Goal: Task Accomplishment & Management: Manage account settings

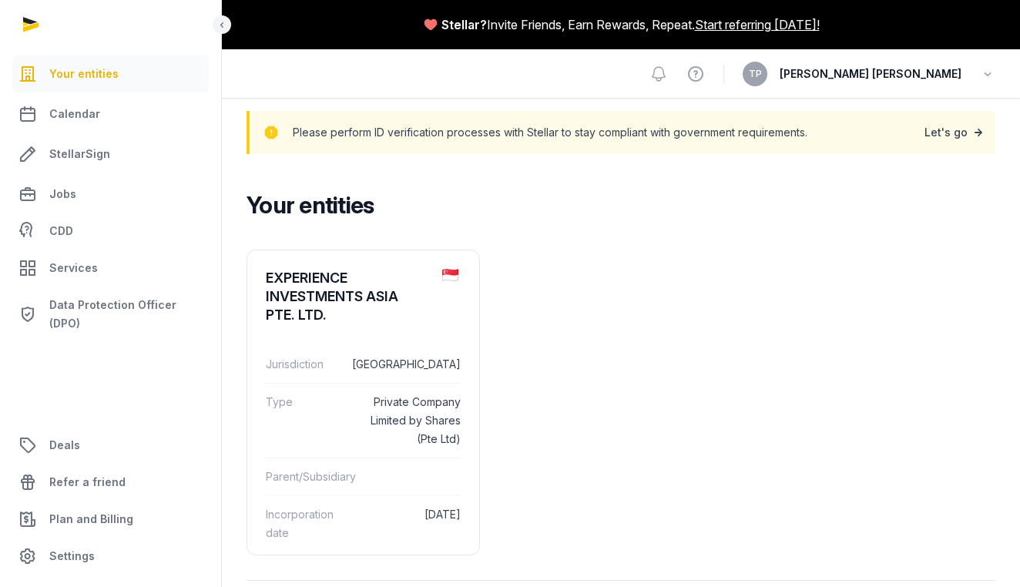
click at [949, 130] on link "Let's go" at bounding box center [955, 133] width 62 height 22
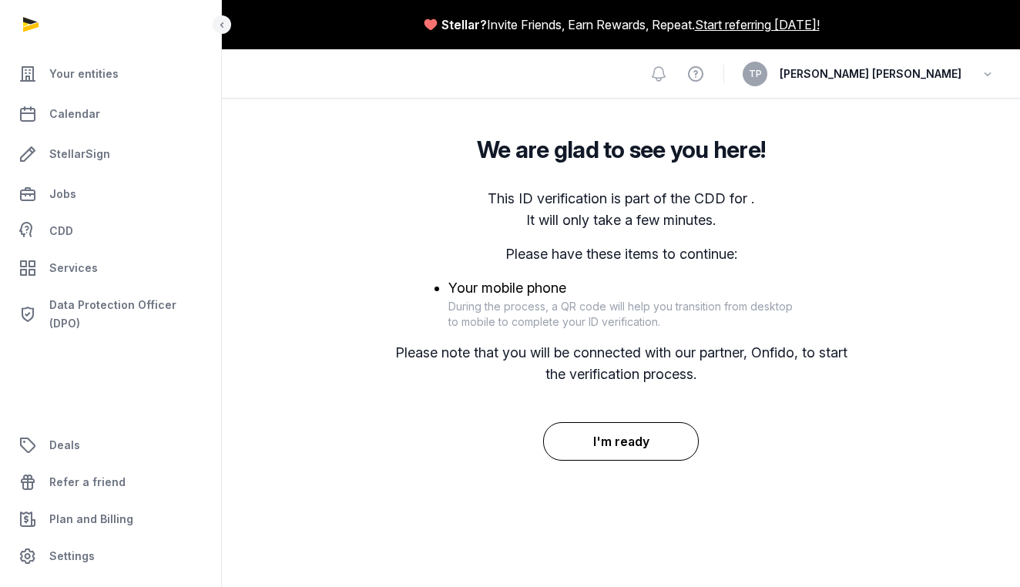
click at [657, 444] on button "I'm ready" at bounding box center [621, 441] width 156 height 39
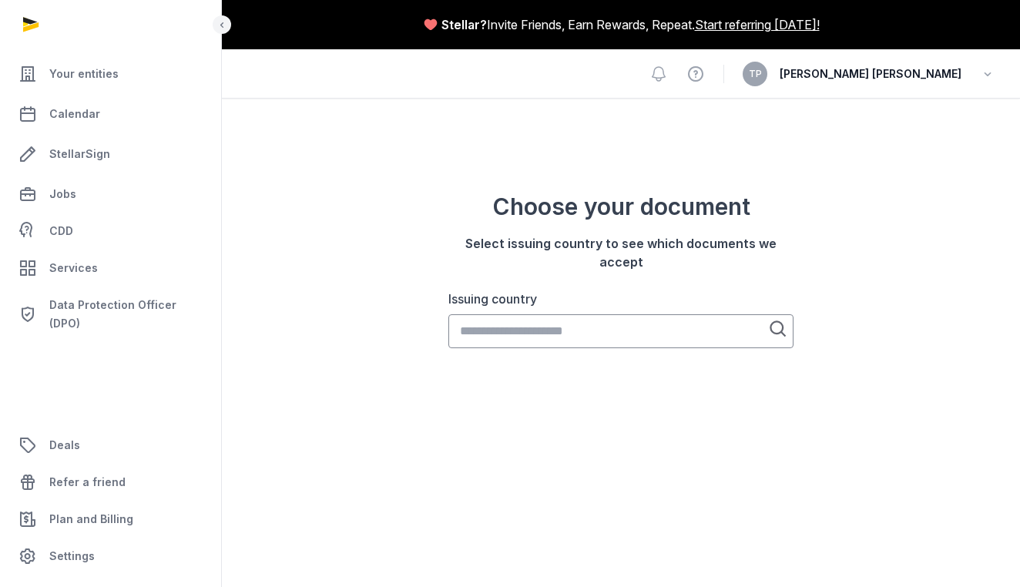
click at [655, 331] on input "Issuing country" at bounding box center [620, 331] width 345 height 34
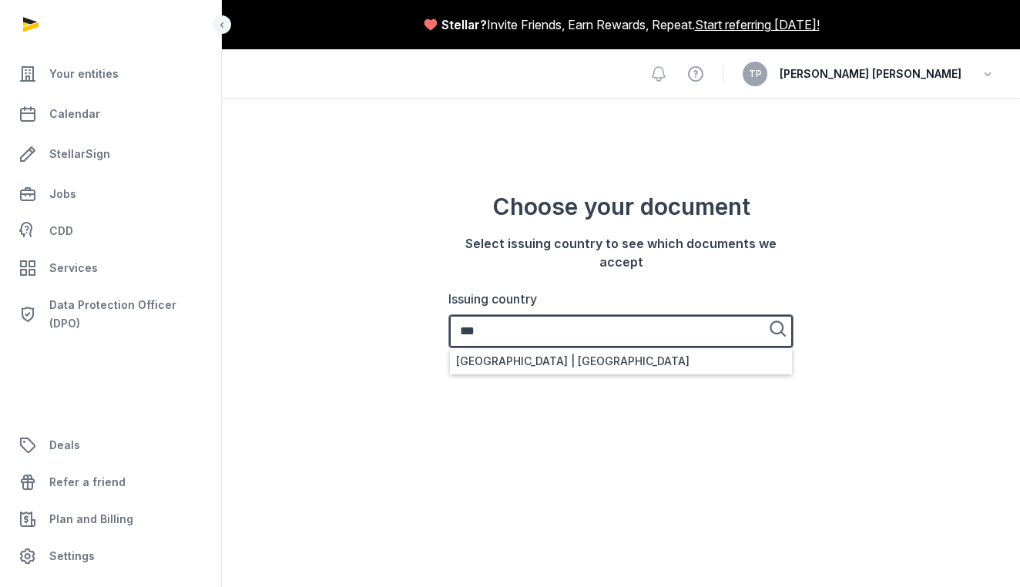
type input "***"
type input "**********"
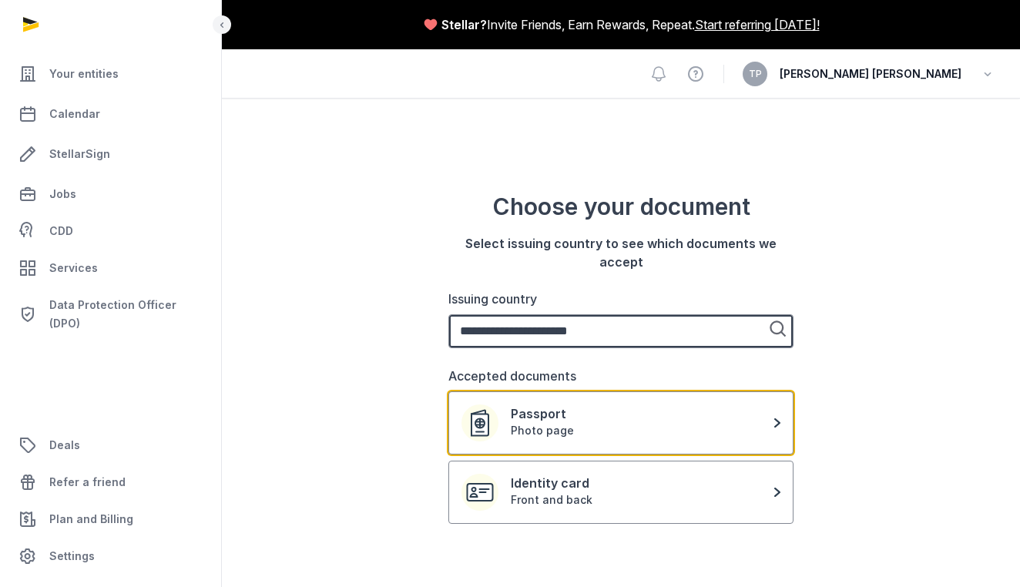
click at [594, 429] on div "Photo page" at bounding box center [642, 430] width 263 height 15
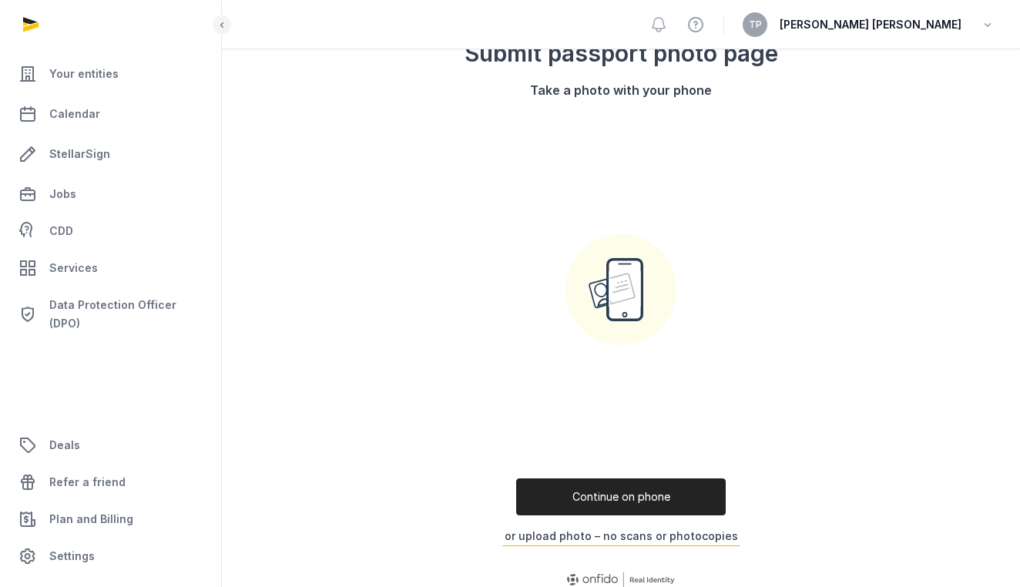
scroll to position [152, 0]
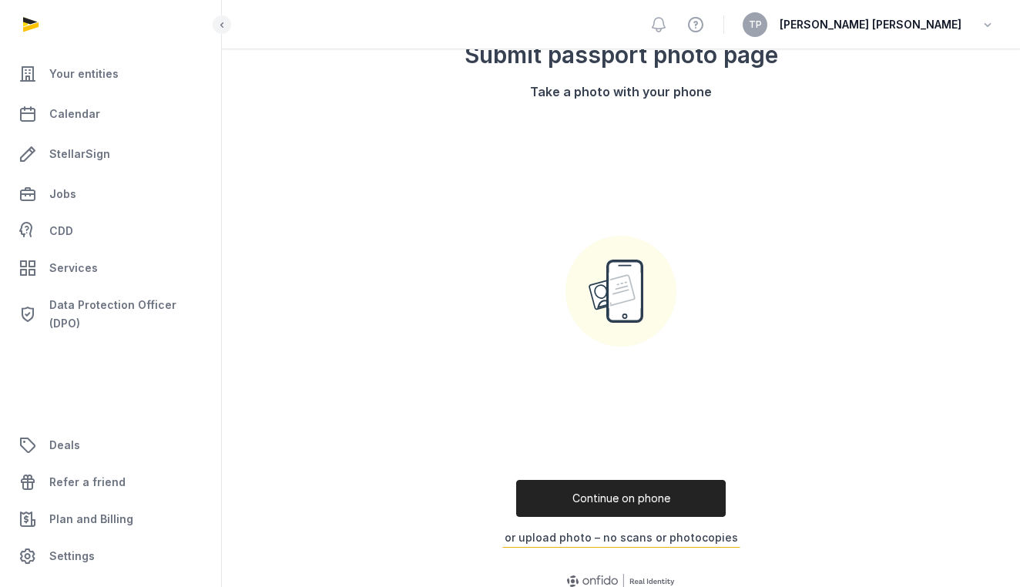
click at [649, 498] on button "Continue on phone" at bounding box center [621, 498] width 210 height 37
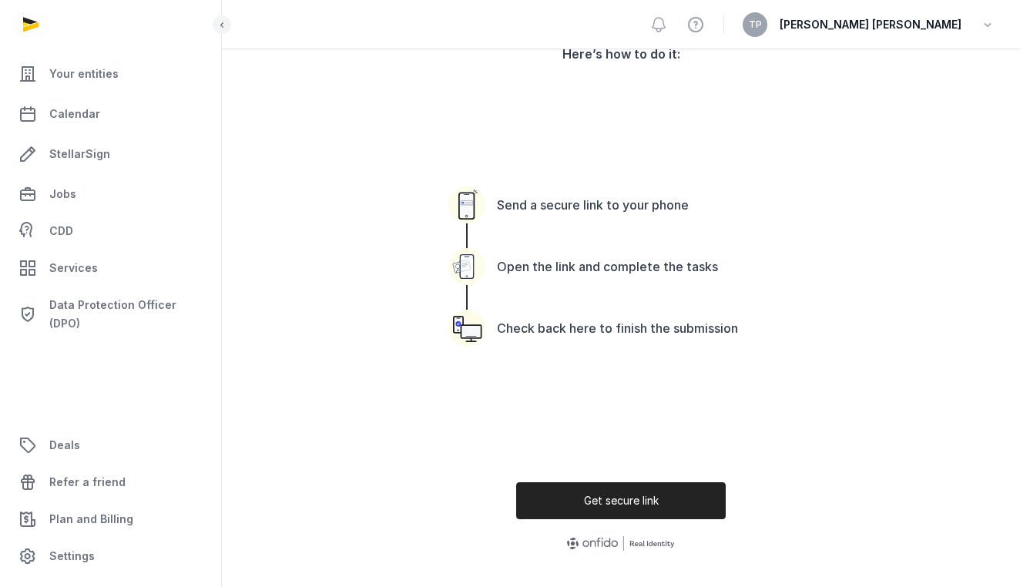
scroll to position [189, 0]
click at [615, 504] on button "Get secure link" at bounding box center [621, 500] width 210 height 37
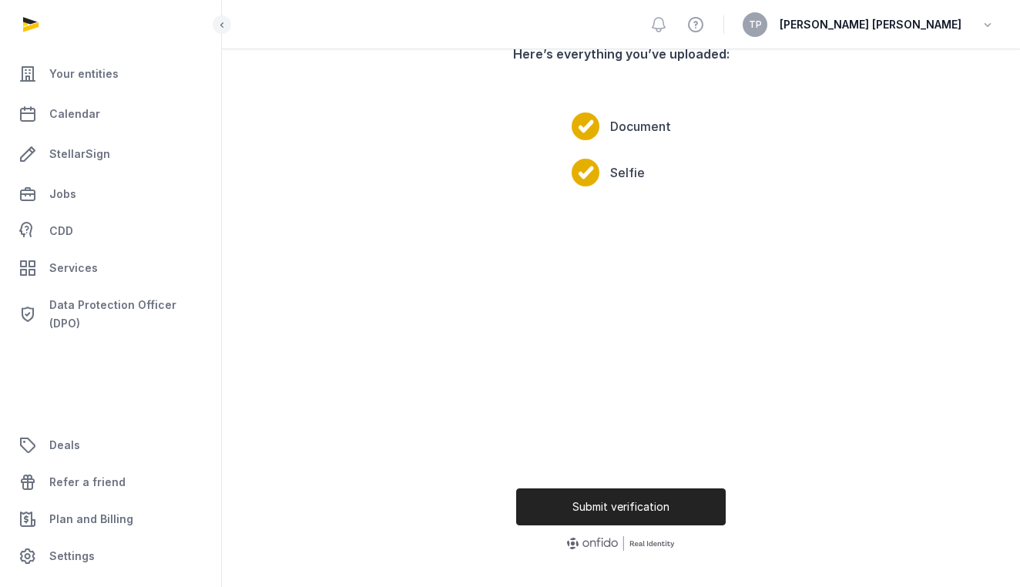
click at [630, 511] on button "Submit verification" at bounding box center [621, 506] width 210 height 37
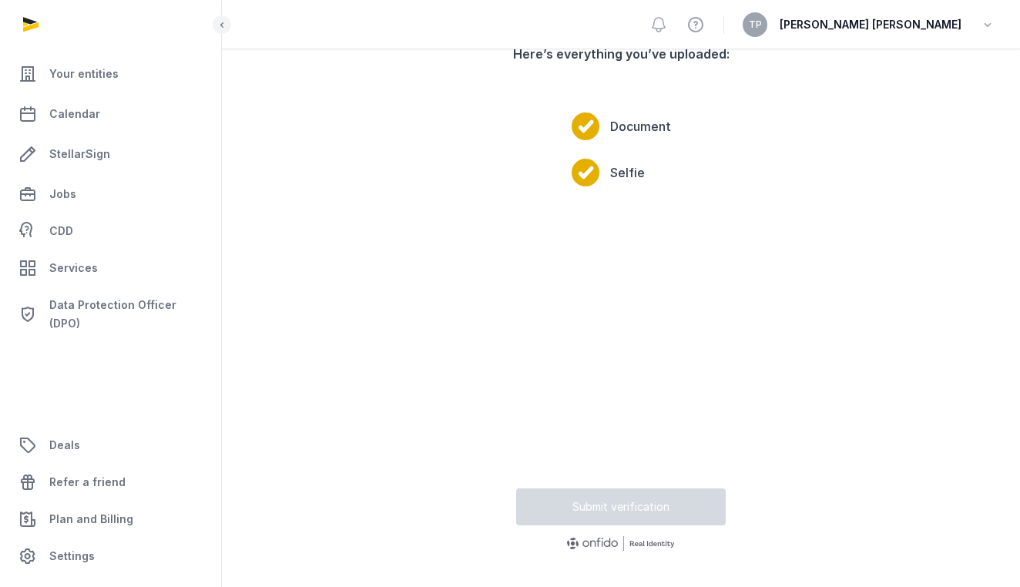
scroll to position [12, 0]
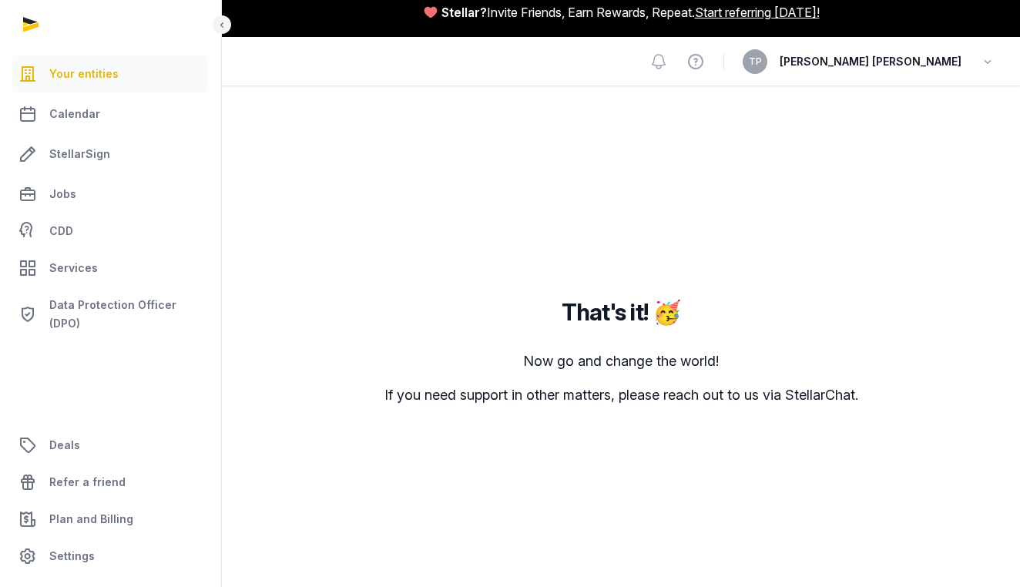
click at [89, 68] on span "Your entities" at bounding box center [83, 74] width 69 height 18
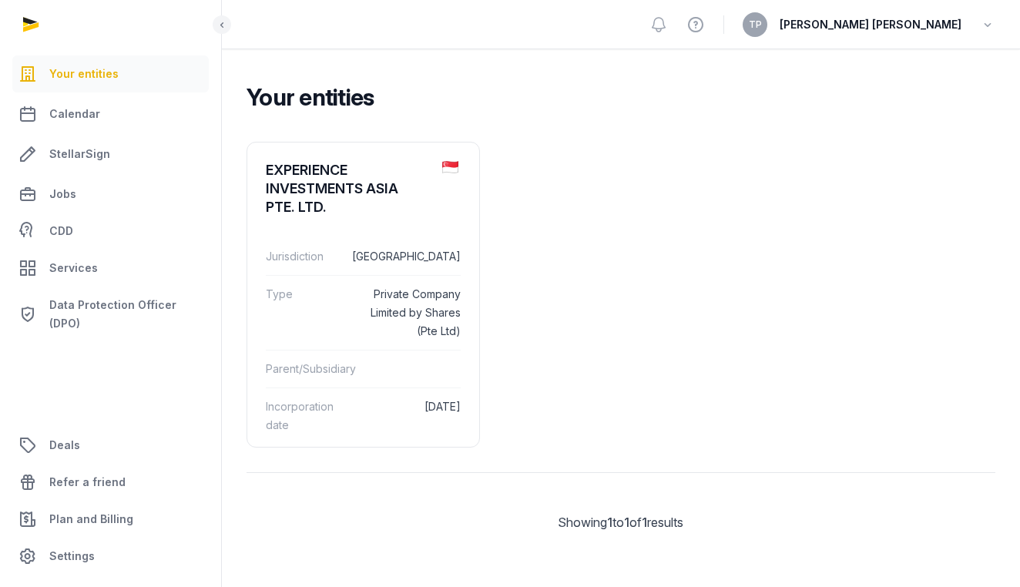
scroll to position [52, 0]
click at [96, 156] on span "StellarSign" at bounding box center [79, 154] width 61 height 18
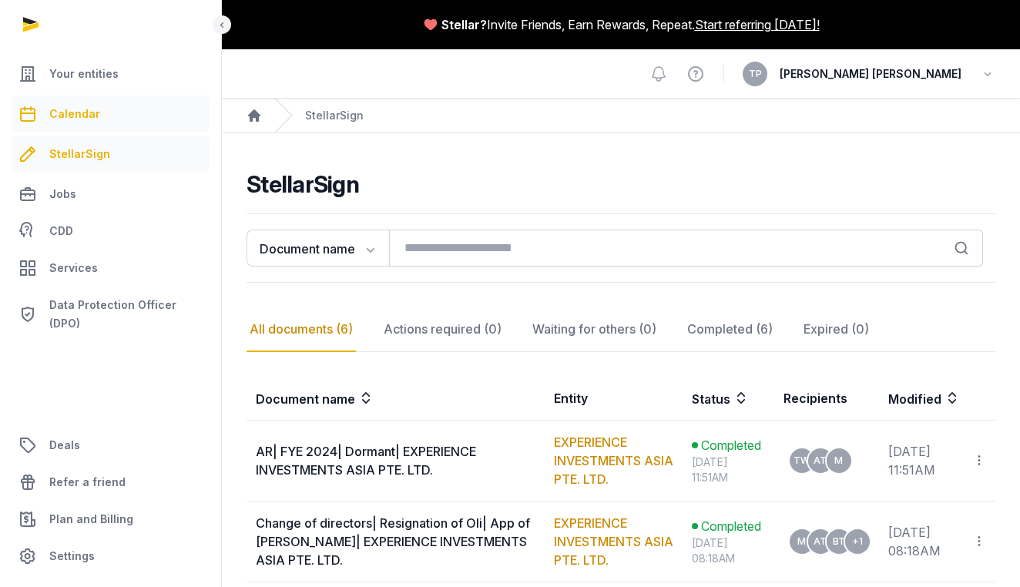
click at [103, 122] on link "Calendar" at bounding box center [110, 114] width 196 height 37
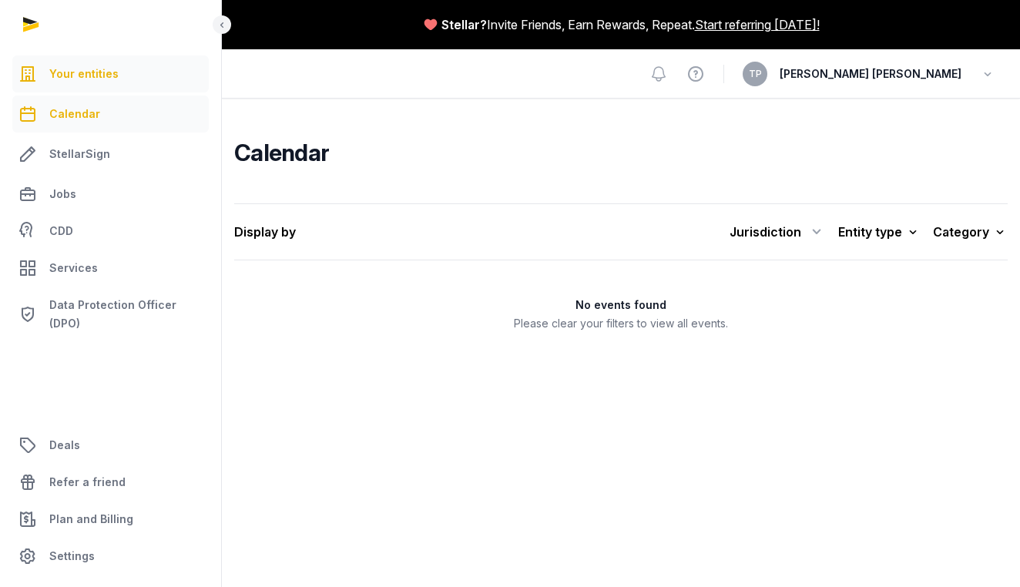
click at [72, 70] on span "Your entities" at bounding box center [83, 74] width 69 height 18
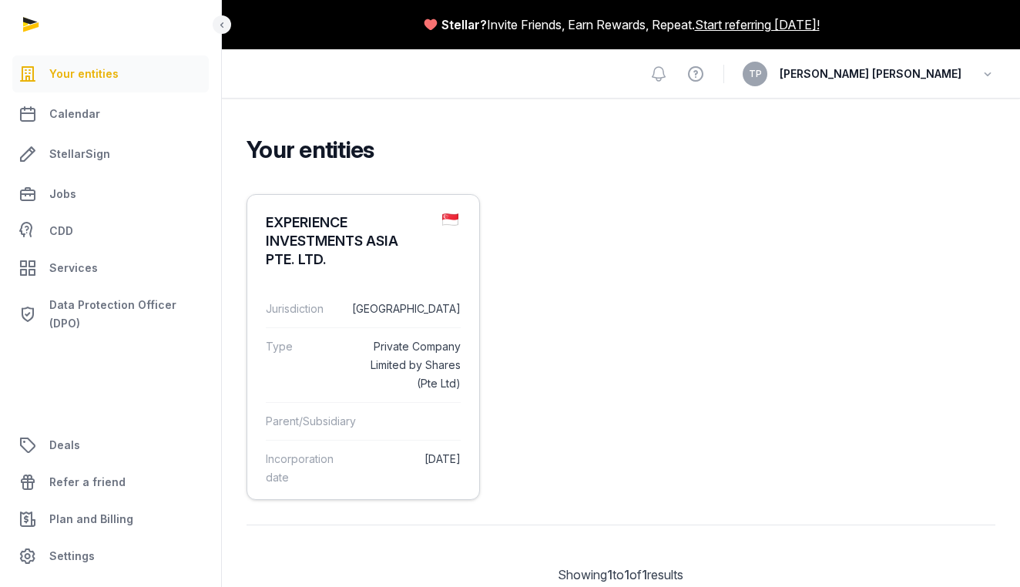
click at [424, 293] on div "Jurisdiction Singapore" at bounding box center [363, 308] width 195 height 37
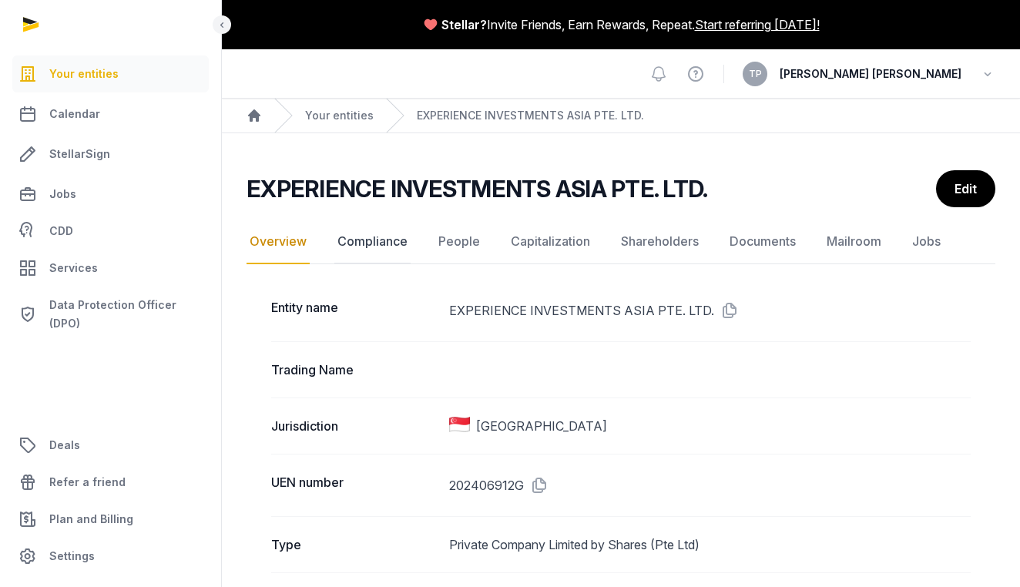
click at [407, 241] on link "Compliance" at bounding box center [372, 242] width 76 height 45
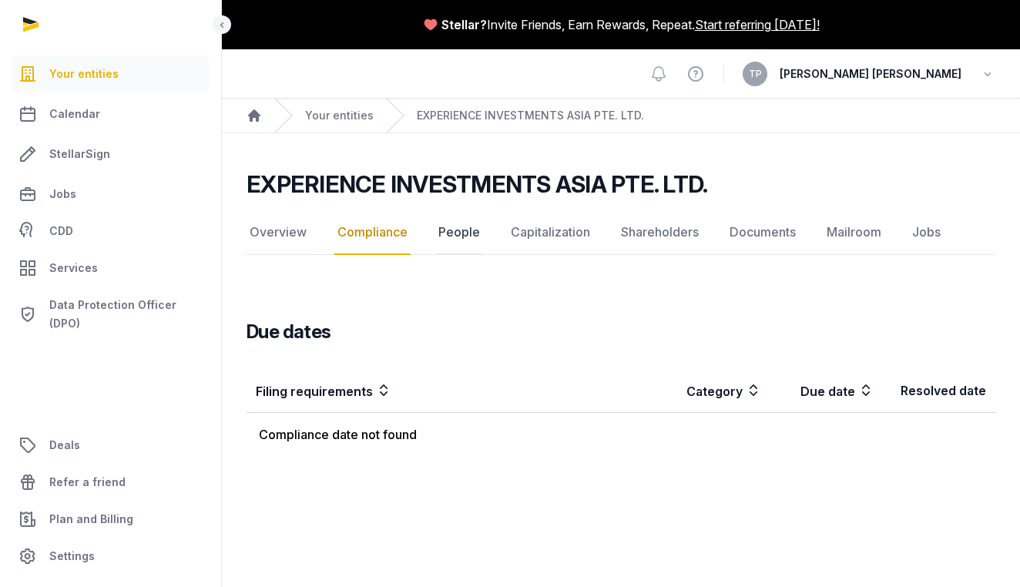
click at [454, 230] on link "People" at bounding box center [459, 232] width 48 height 45
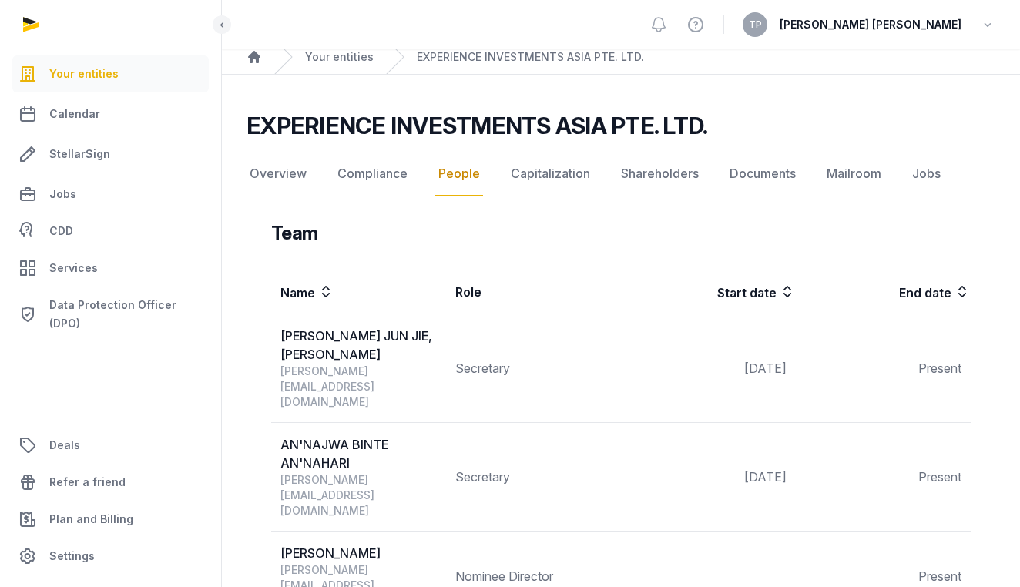
scroll to position [57, 0]
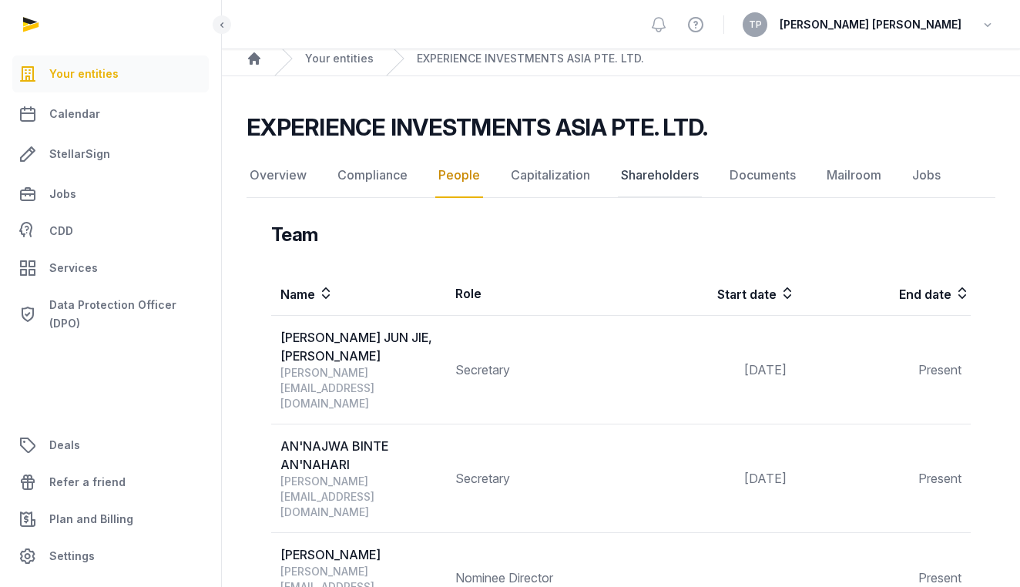
click at [666, 184] on link "Shareholders" at bounding box center [660, 175] width 84 height 45
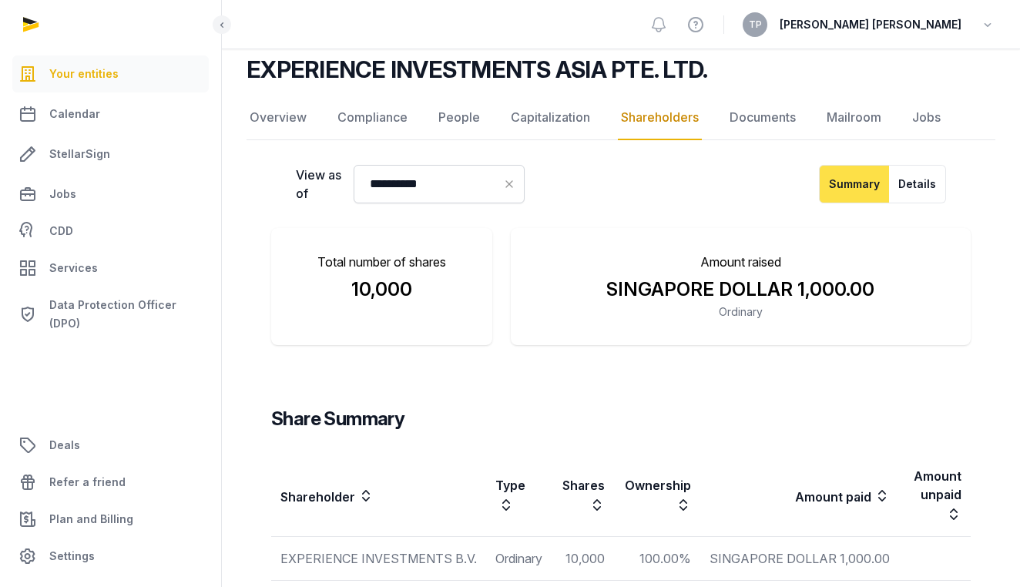
scroll to position [92, 0]
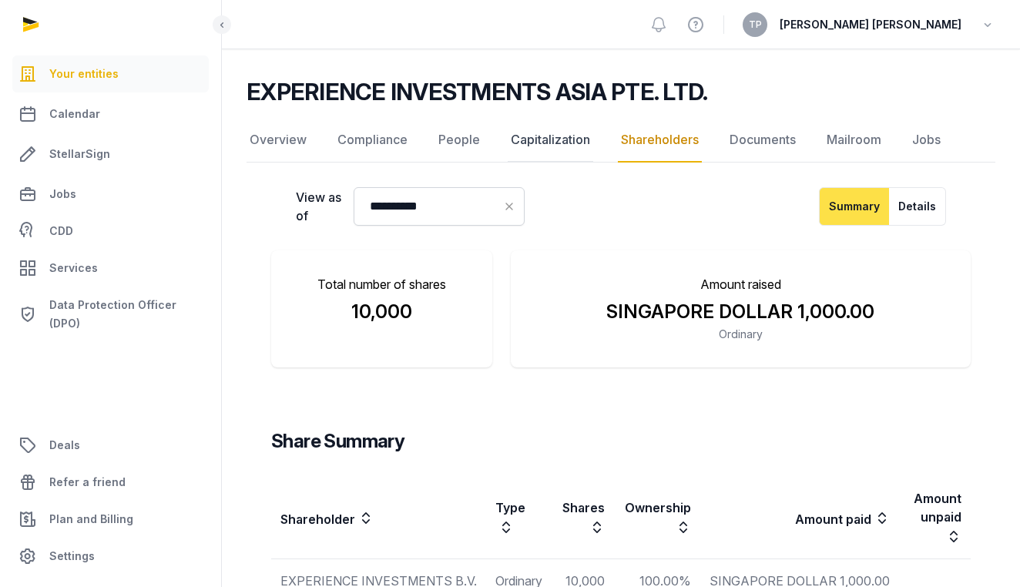
click at [548, 132] on link "Capitalization" at bounding box center [550, 140] width 85 height 45
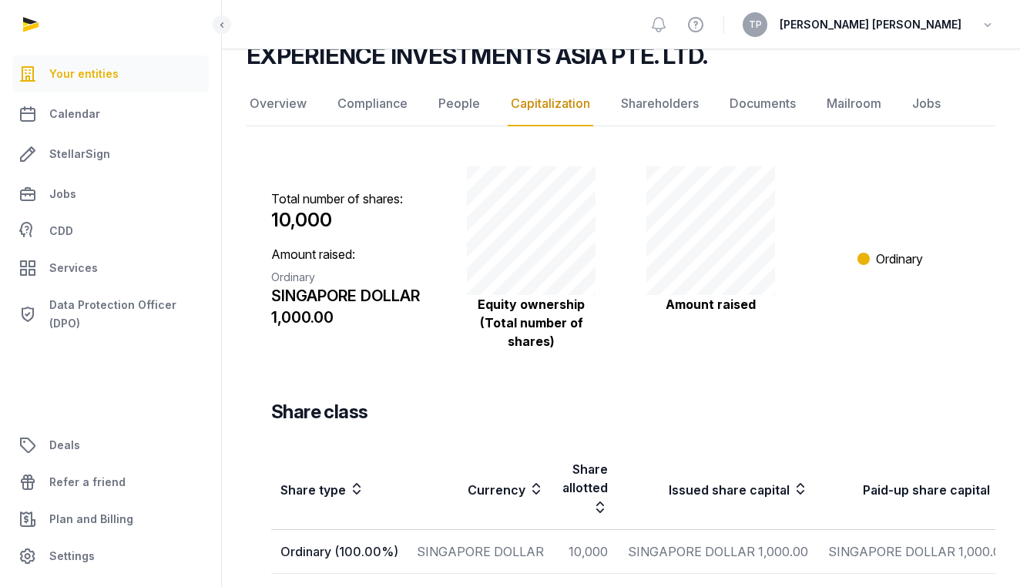
scroll to position [125, 0]
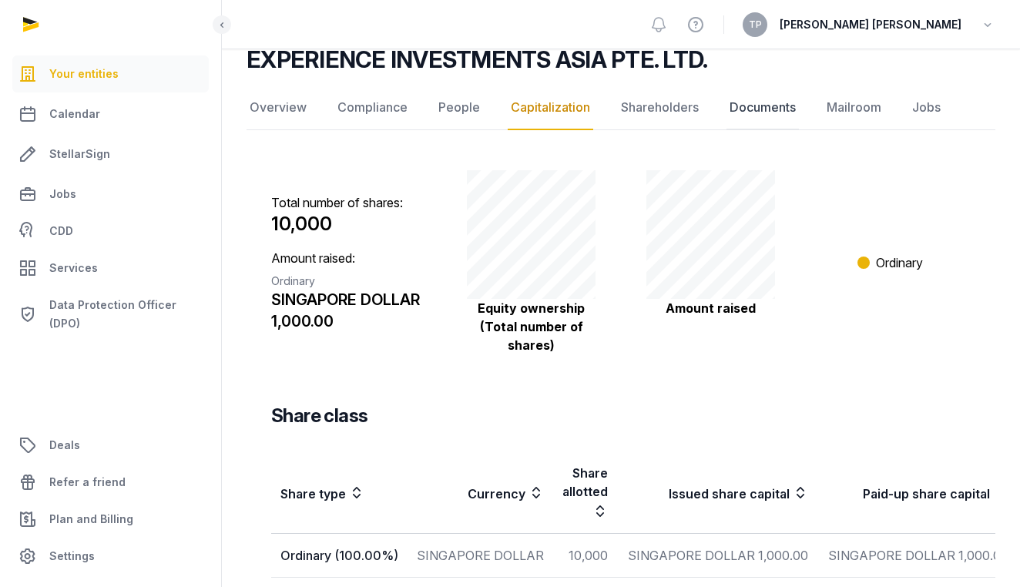
click at [766, 110] on link "Documents" at bounding box center [762, 107] width 72 height 45
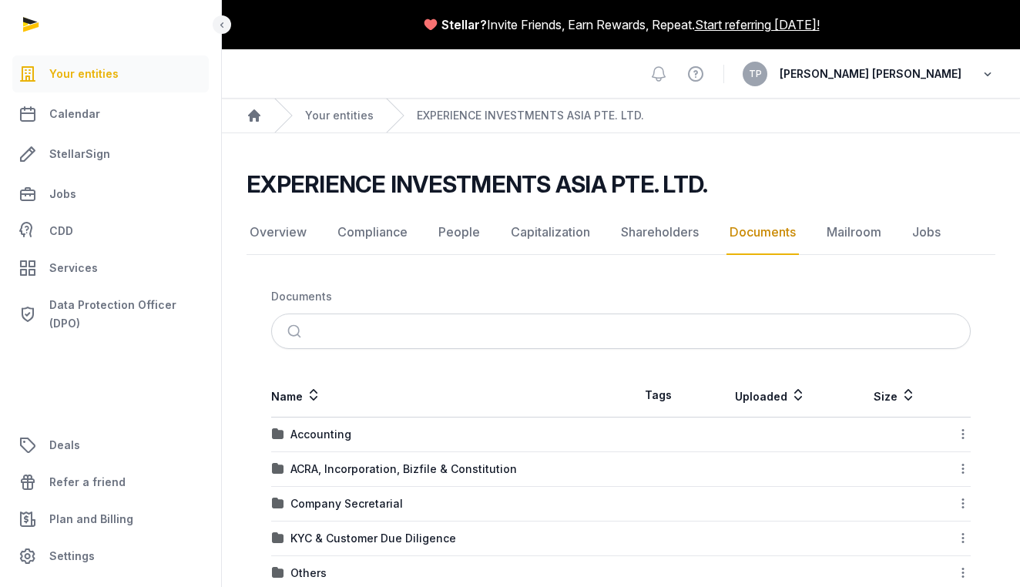
click at [980, 74] on icon "button" at bounding box center [987, 74] width 15 height 22
click at [853, 133] on button "Sign out" at bounding box center [909, 137] width 173 height 28
